Goal: Information Seeking & Learning: Learn about a topic

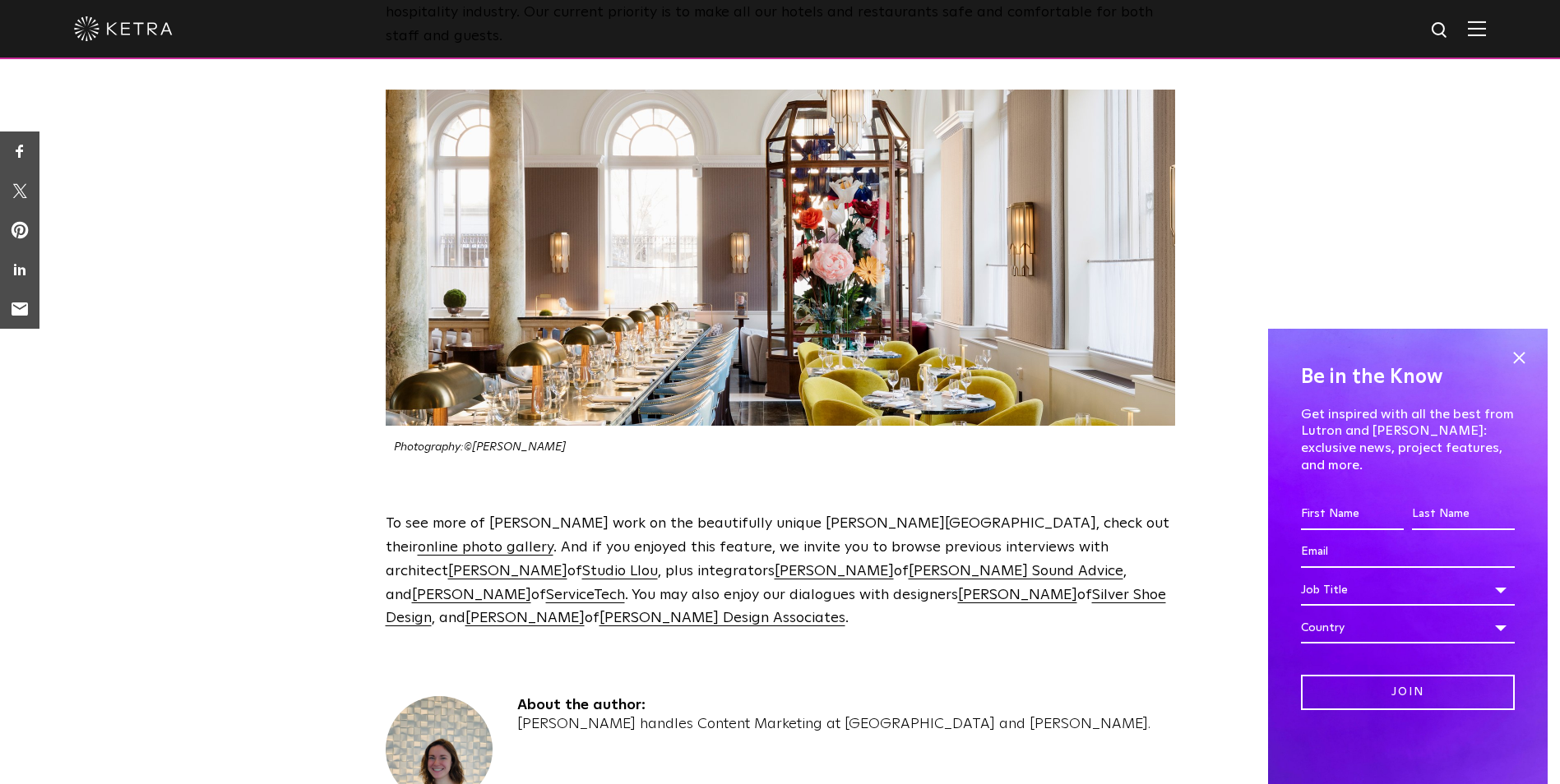
scroll to position [3699, 0]
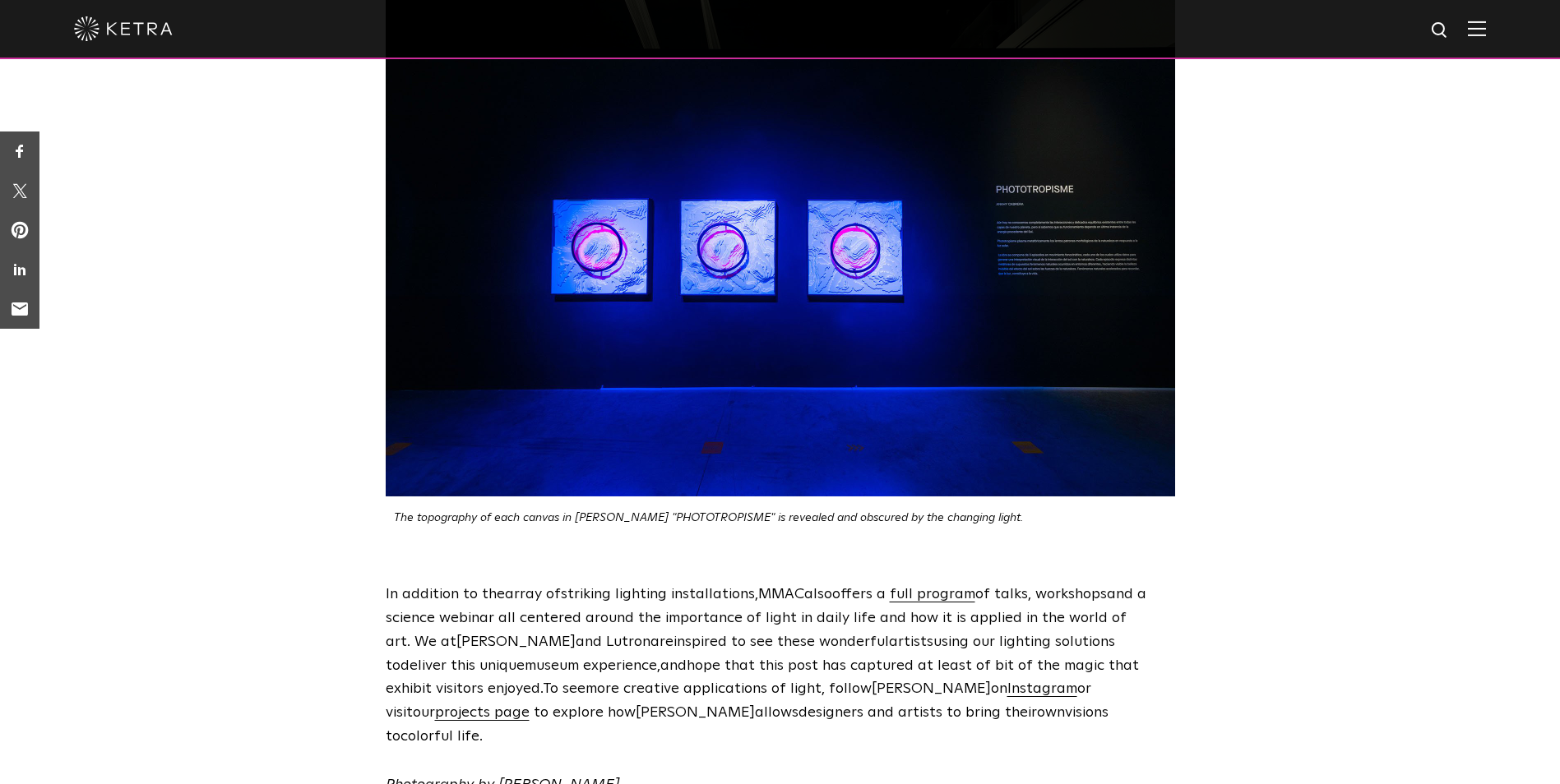
scroll to position [4685, 0]
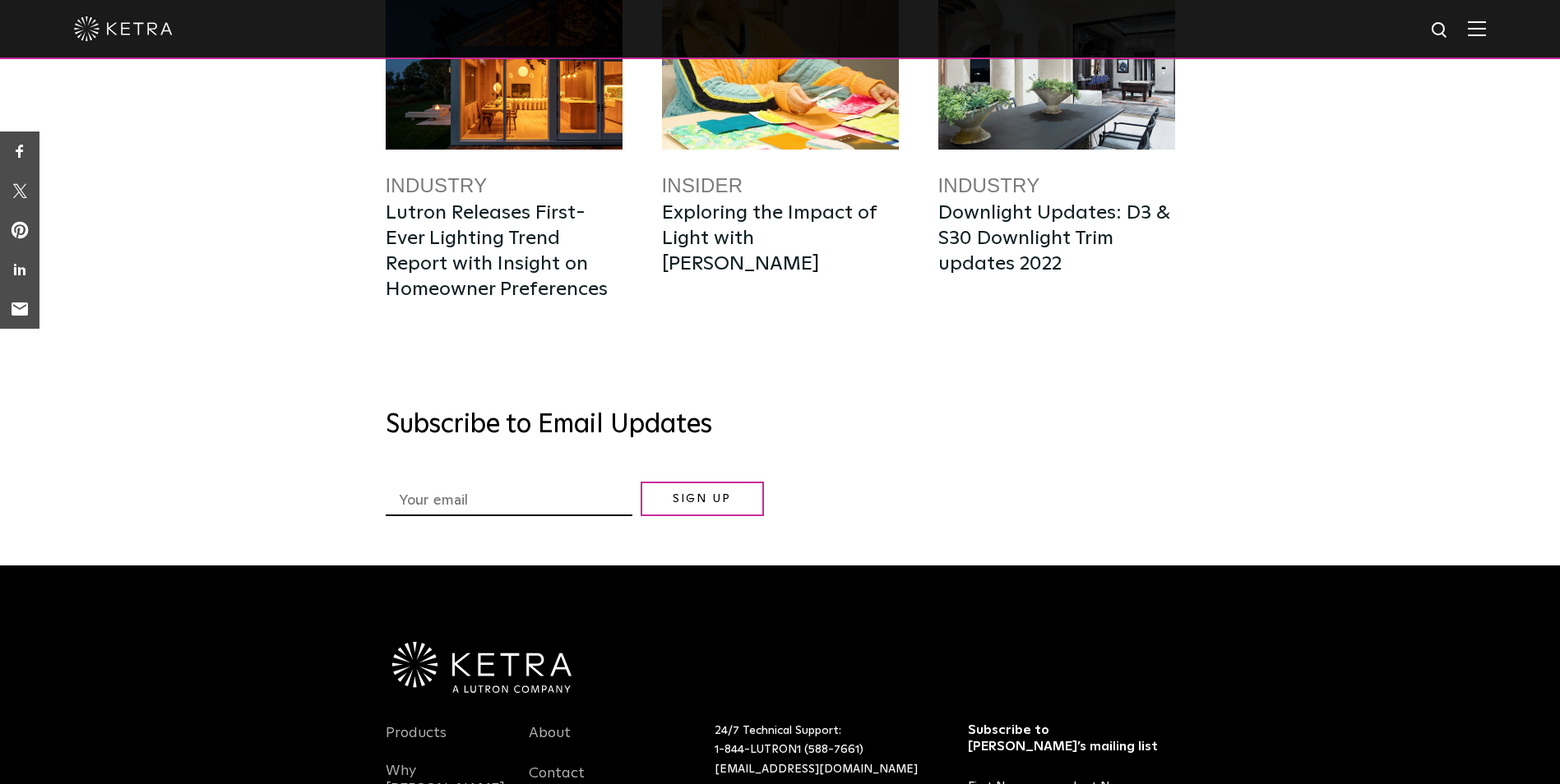
scroll to position [4271, 0]
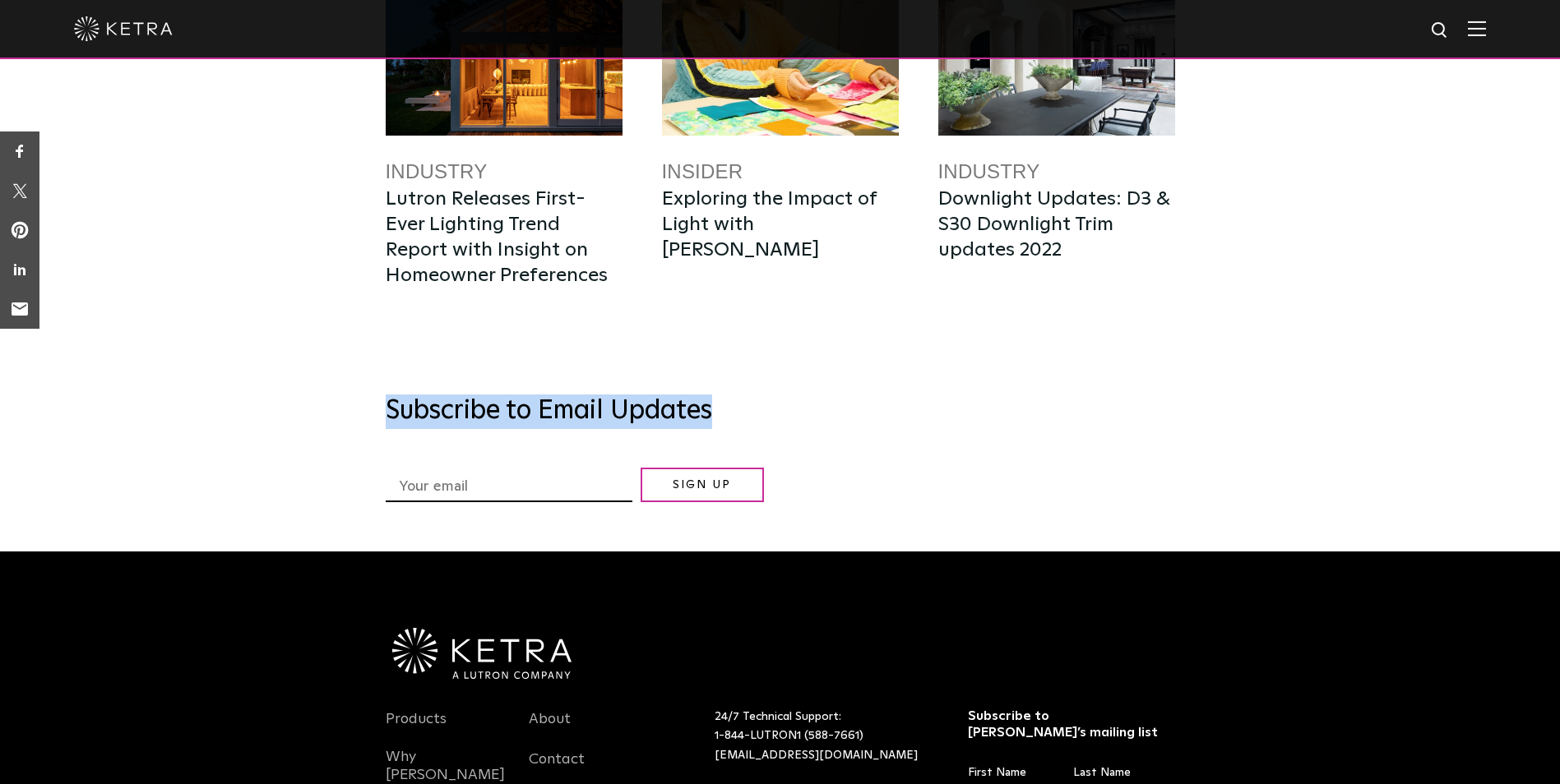
drag, startPoint x: 387, startPoint y: 281, endPoint x: 712, endPoint y: 275, distance: 325.1
click at [712, 395] on h3 "Subscribe to Email Updates" at bounding box center [781, 411] width 790 height 35
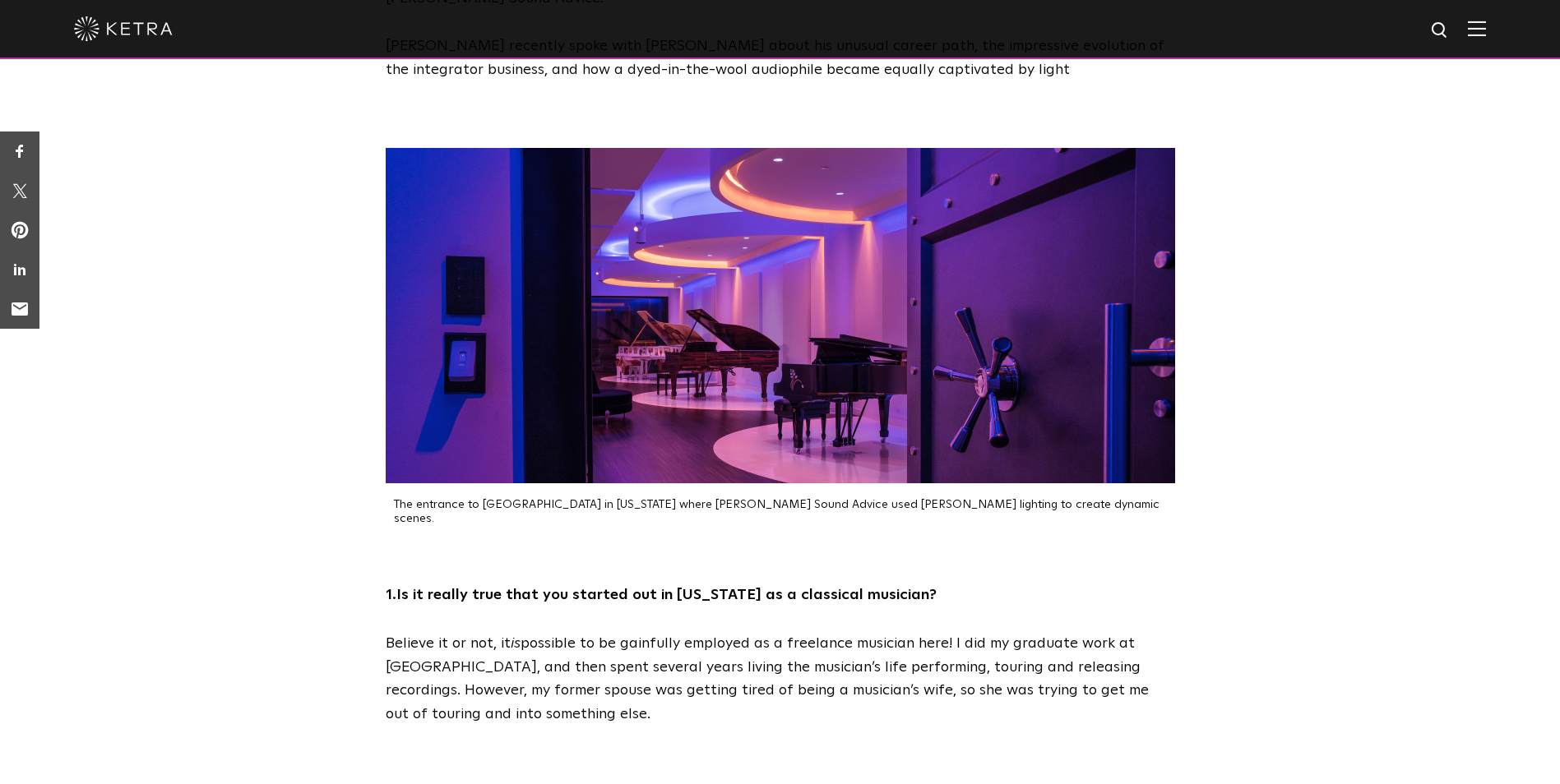
scroll to position [0, 0]
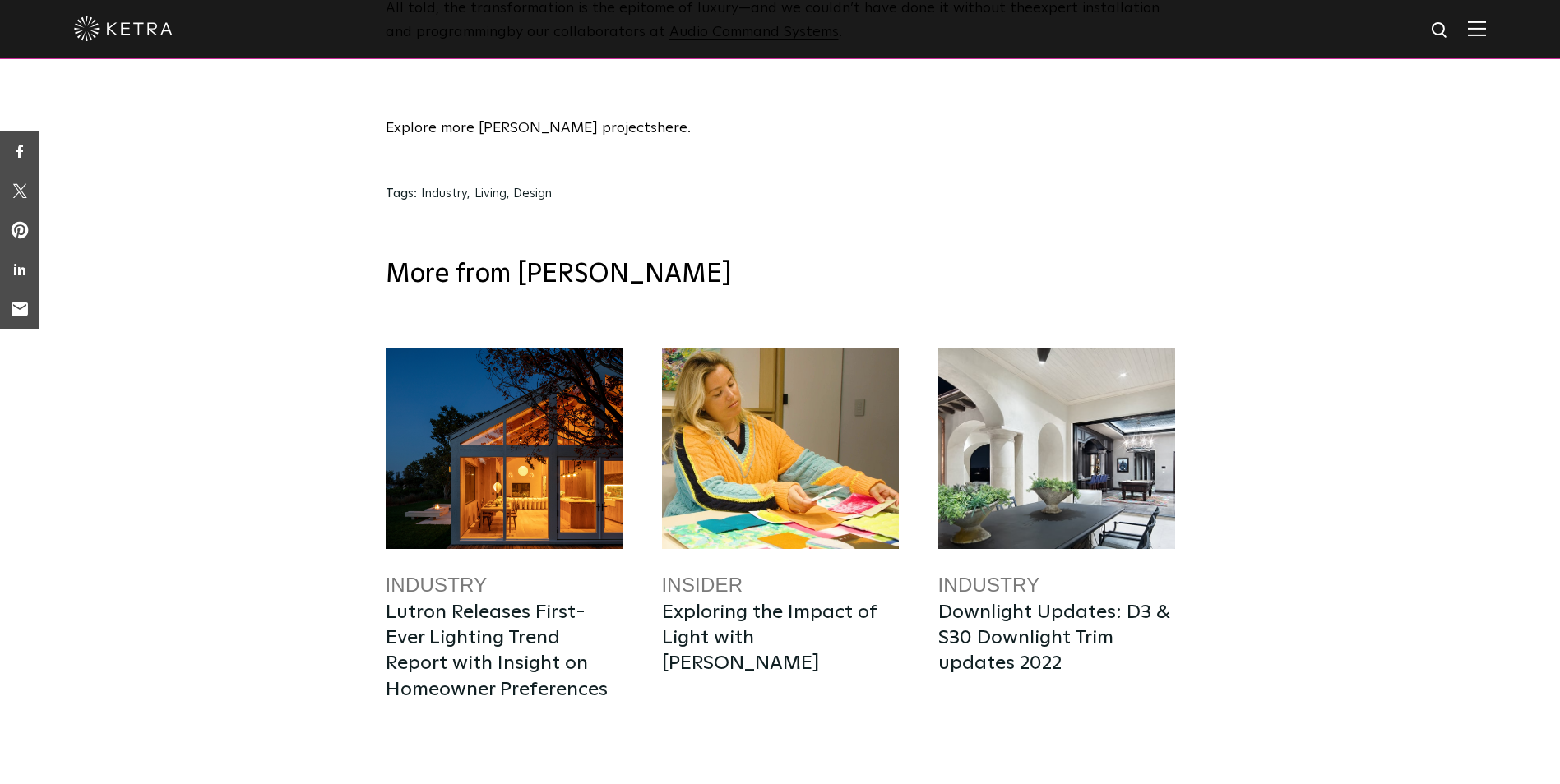
scroll to position [3946, 0]
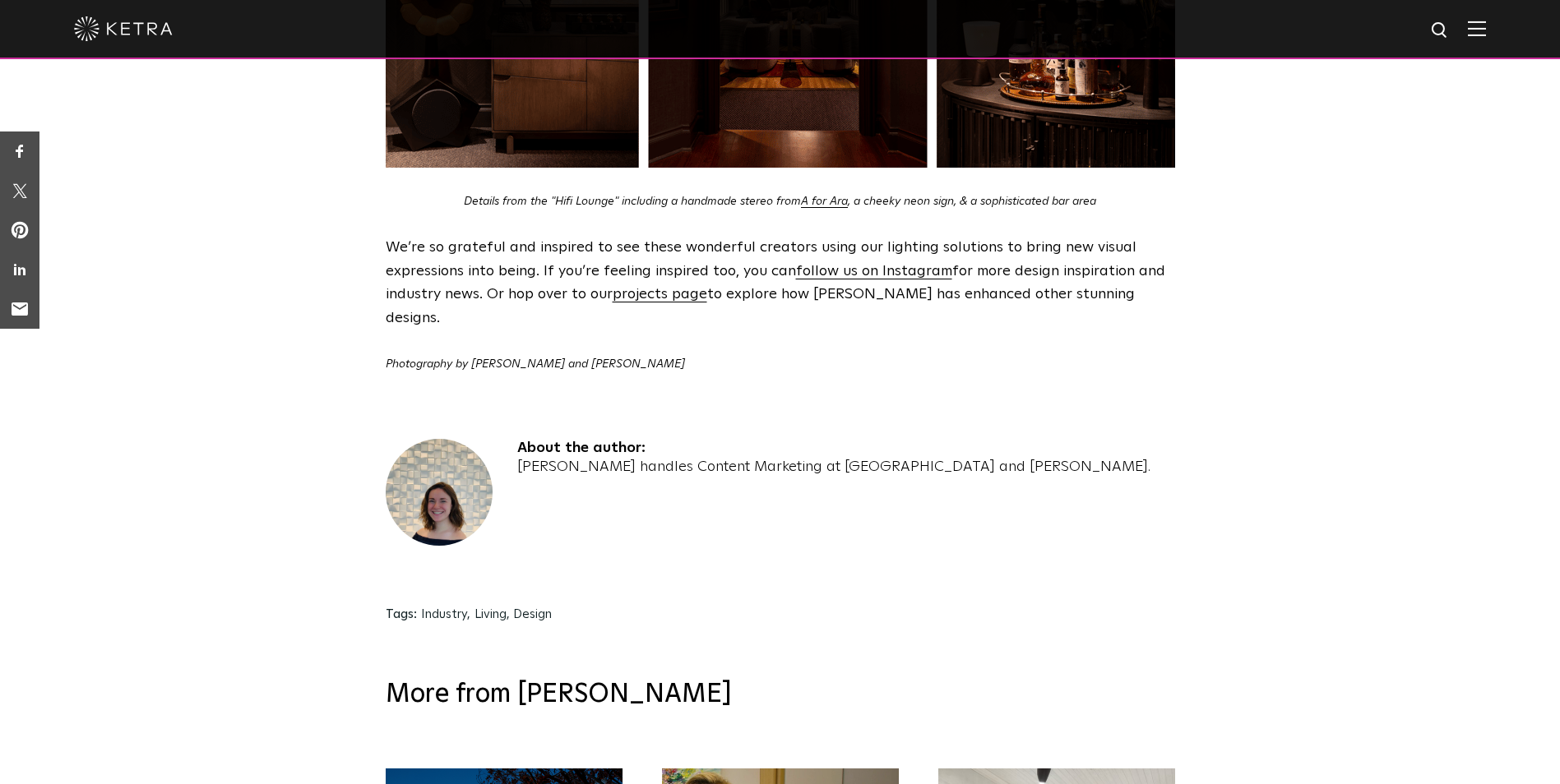
scroll to position [2794, 0]
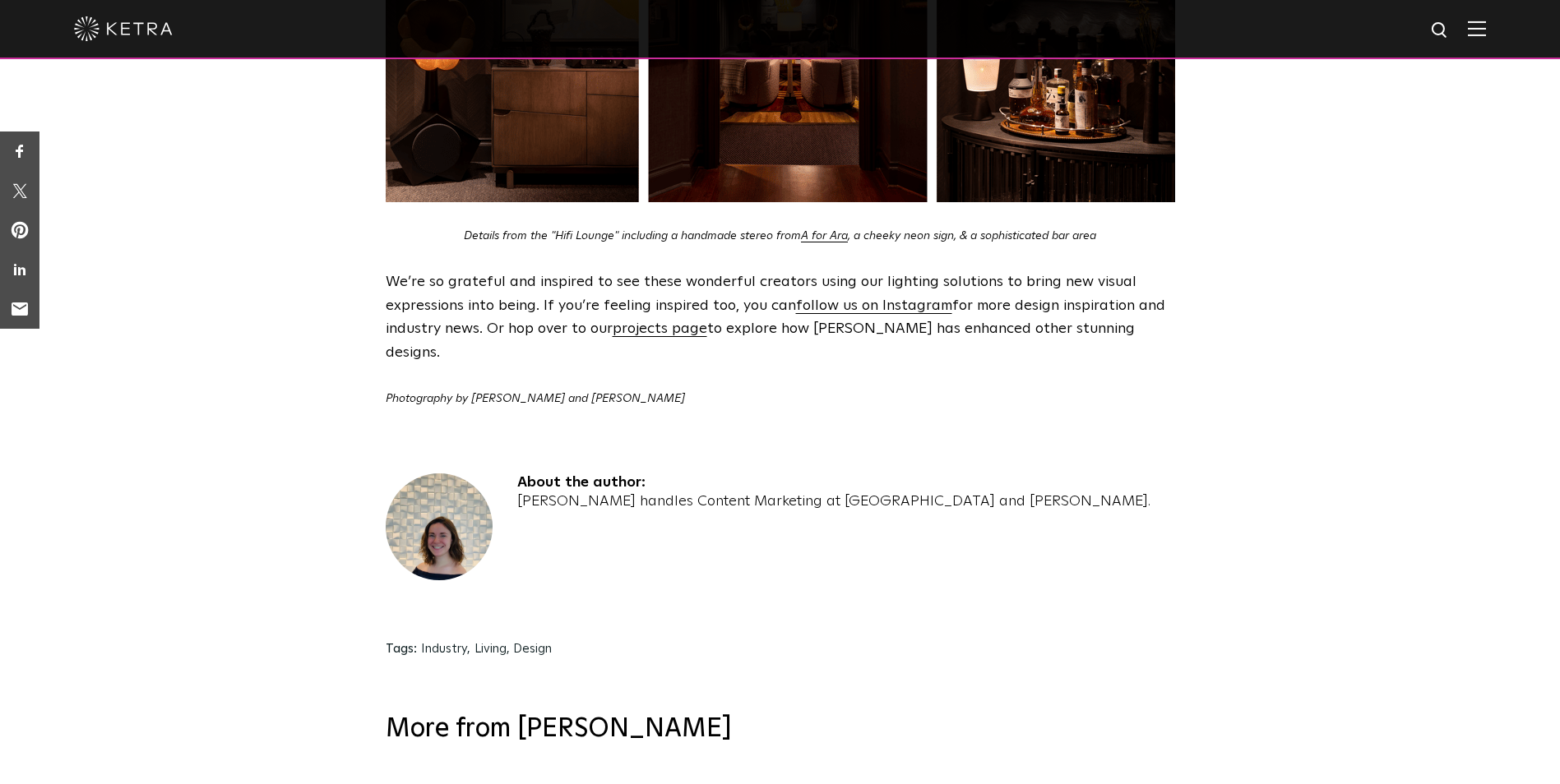
drag, startPoint x: 389, startPoint y: 561, endPoint x: 607, endPoint y: 573, distance: 218.3
click at [607, 637] on div "Tags: Industry , Living , Design" at bounding box center [781, 655] width 790 height 35
drag, startPoint x: 607, startPoint y: 573, endPoint x: 629, endPoint y: 623, distance: 54.6
click at [681, 712] on h3 "More from [PERSON_NAME]" at bounding box center [781, 729] width 790 height 35
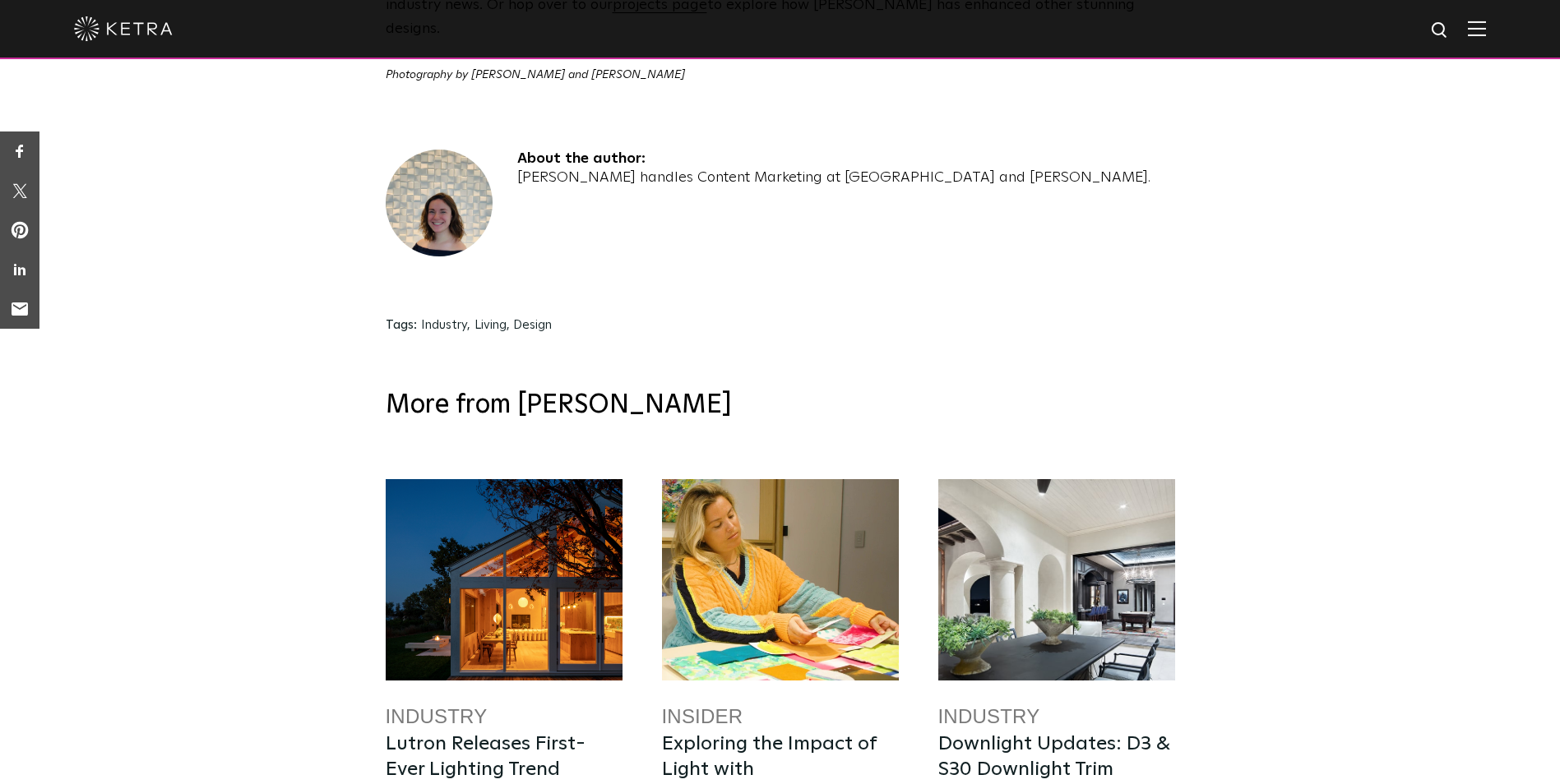
scroll to position [3124, 0]
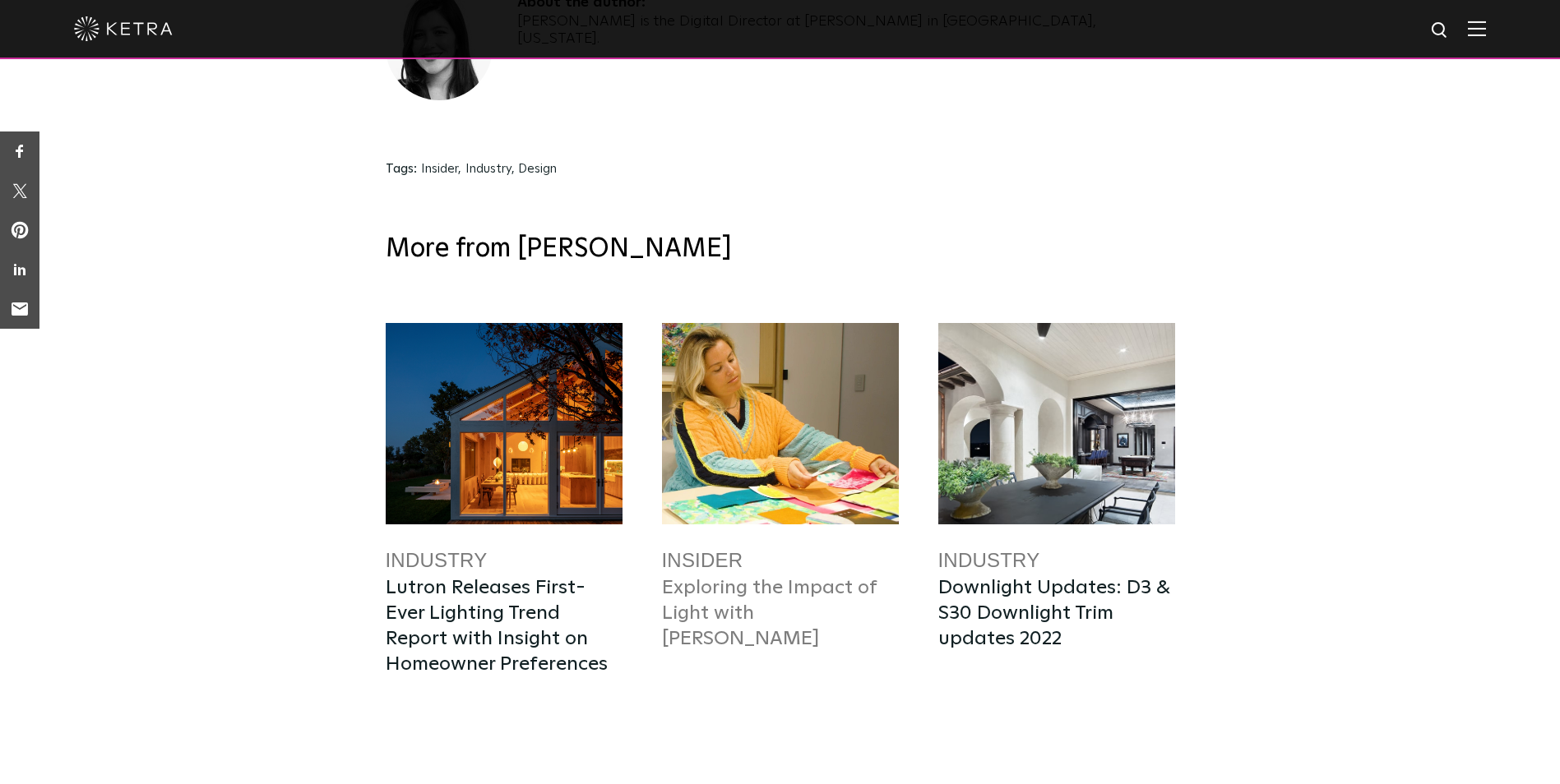
scroll to position [4685, 0]
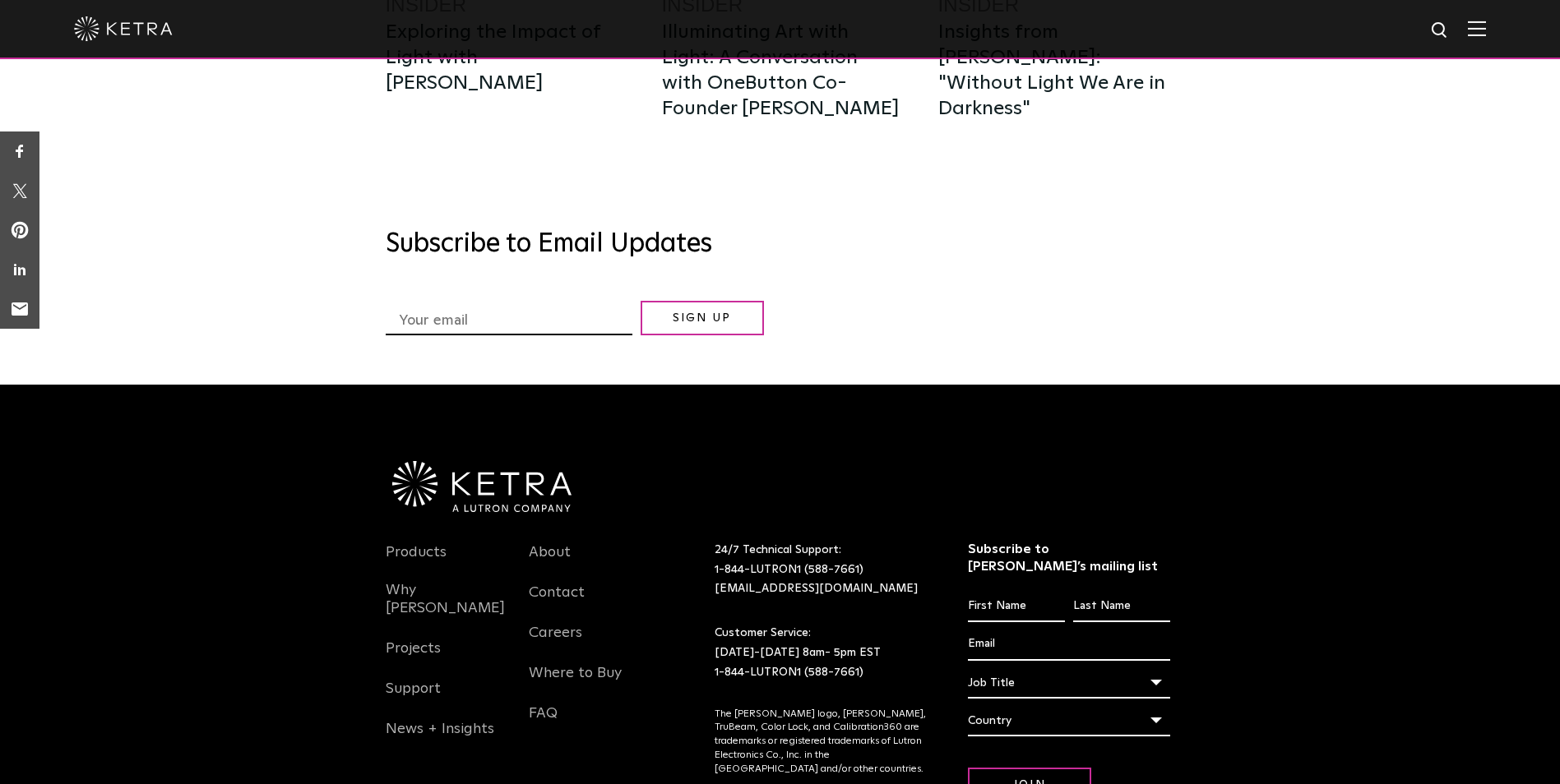
scroll to position [4824, 0]
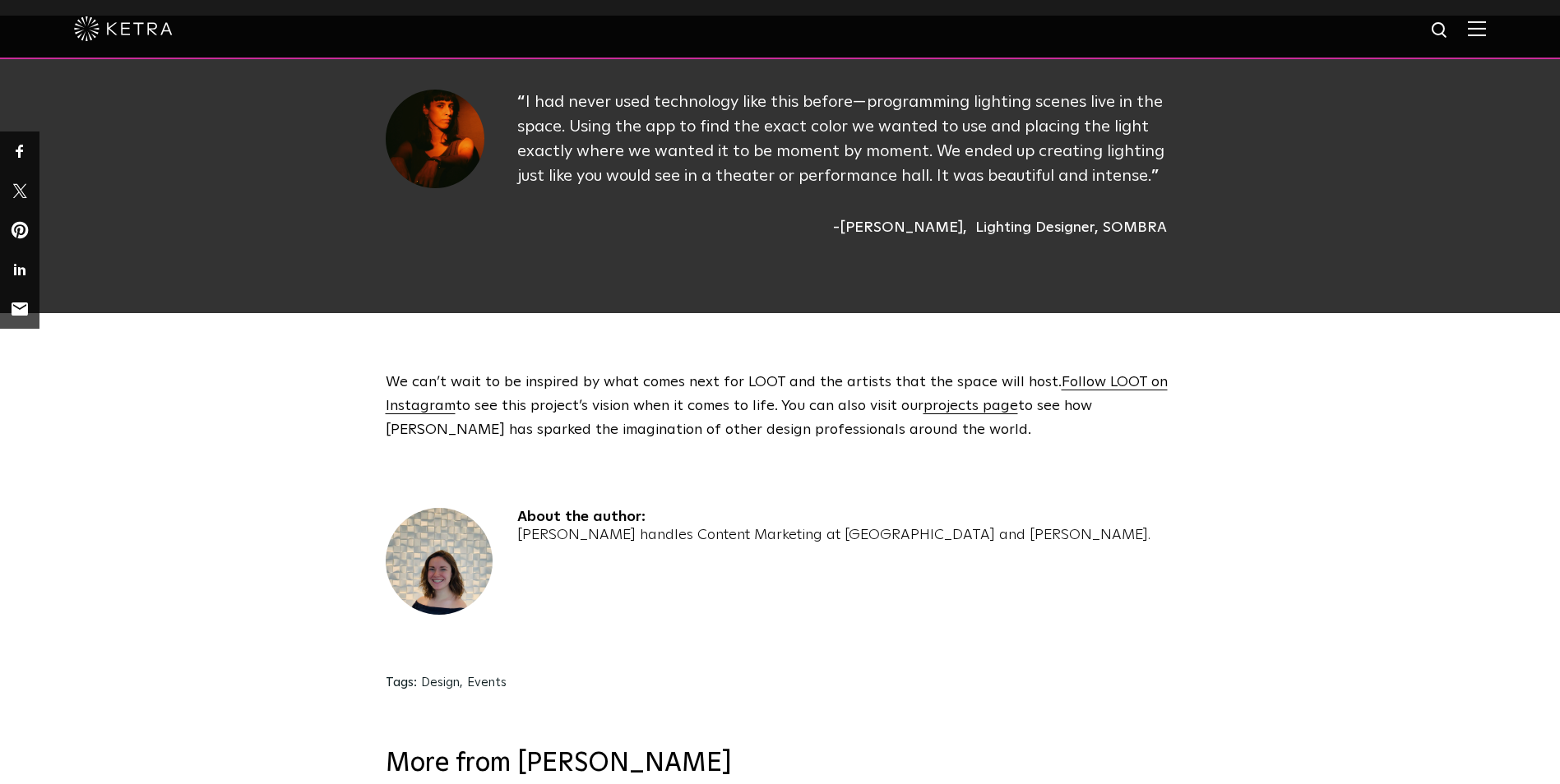
scroll to position [2384, 0]
